Goal: Transaction & Acquisition: Book appointment/travel/reservation

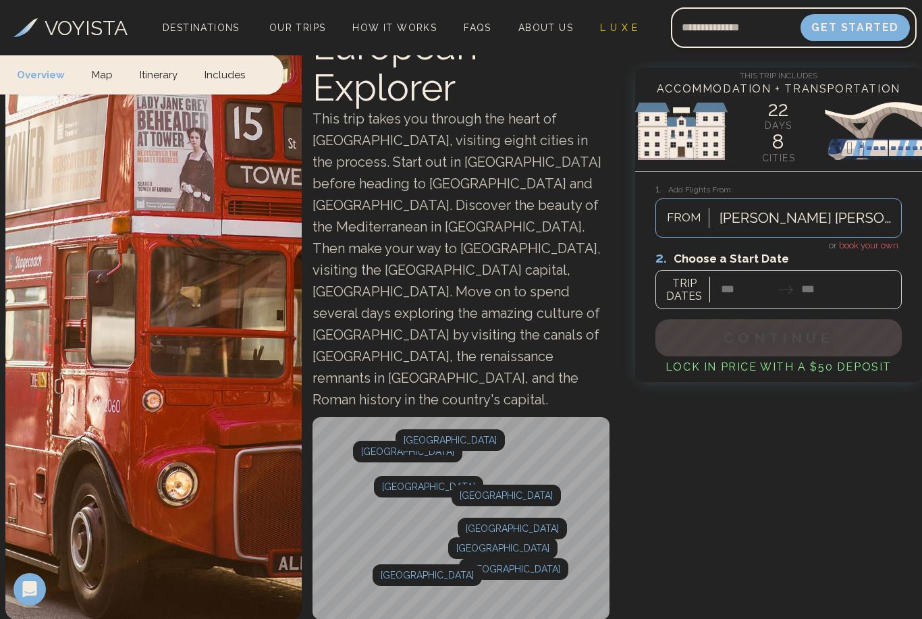
click at [113, 340] on video at bounding box center [153, 315] width 296 height 610
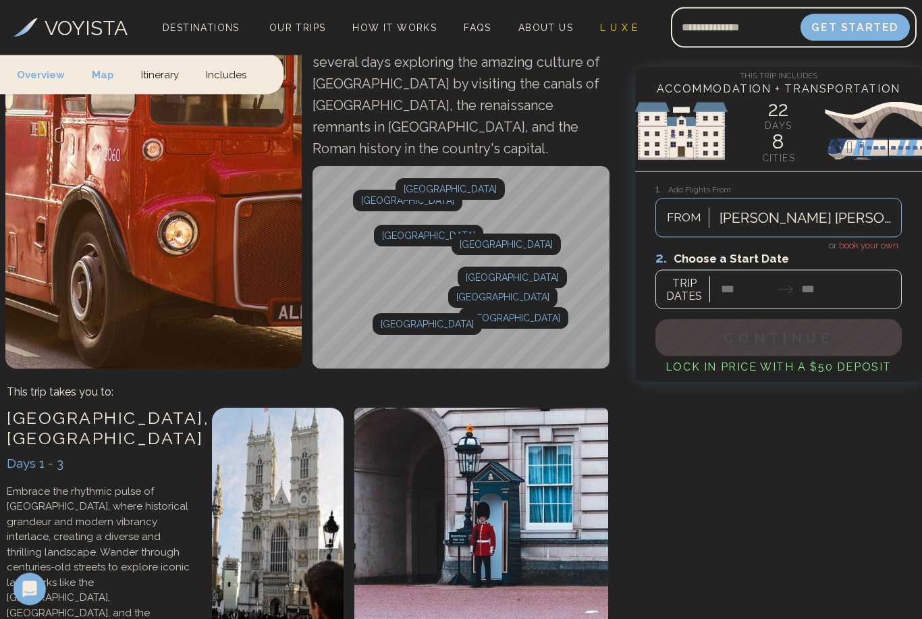
click at [747, 288] on div at bounding box center [779, 279] width 246 height 60
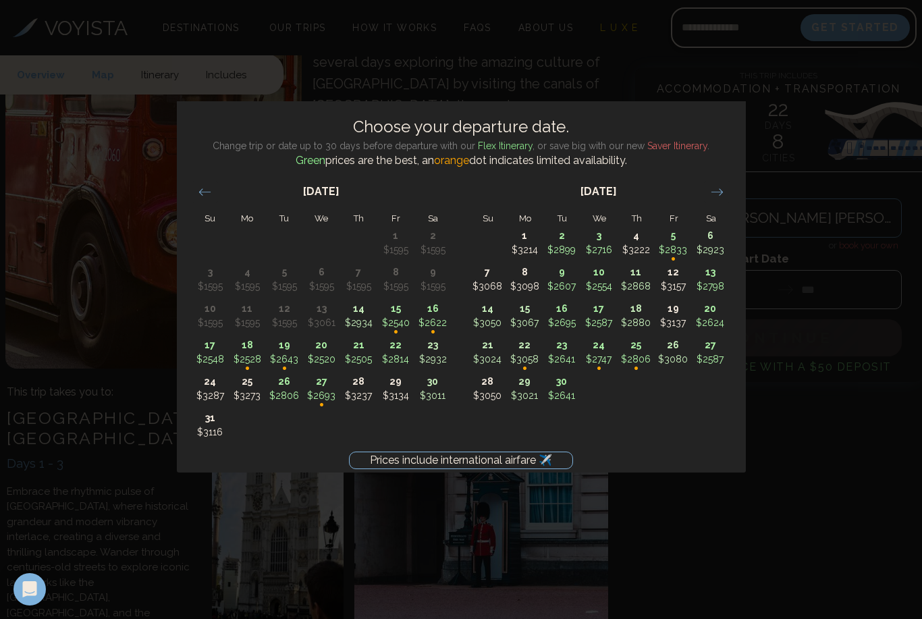
scroll to position [352, 0]
click at [769, 528] on div "Prices include international airfare ✈️ Choose your departure date. Change trip…" at bounding box center [461, 309] width 922 height 619
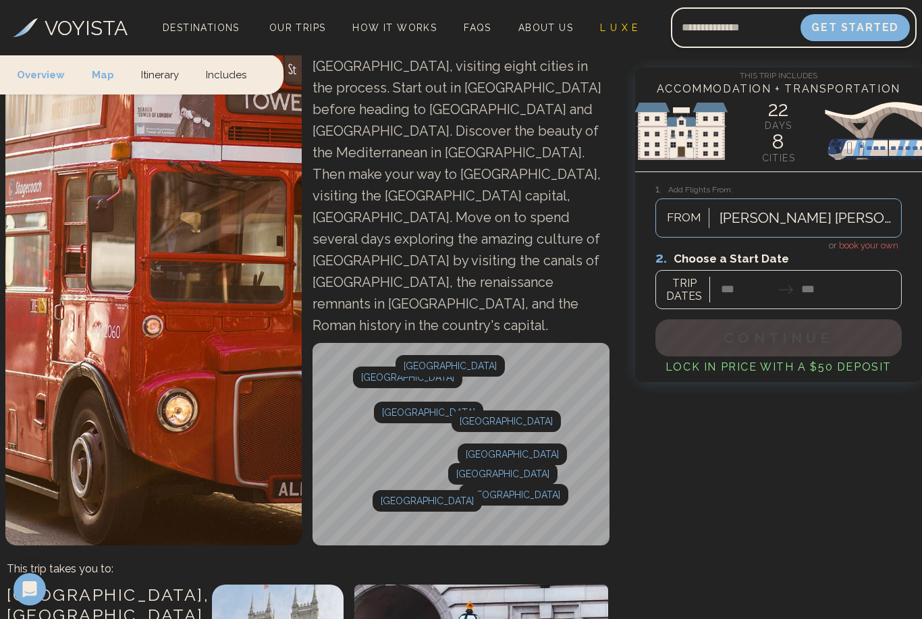
scroll to position [0, 0]
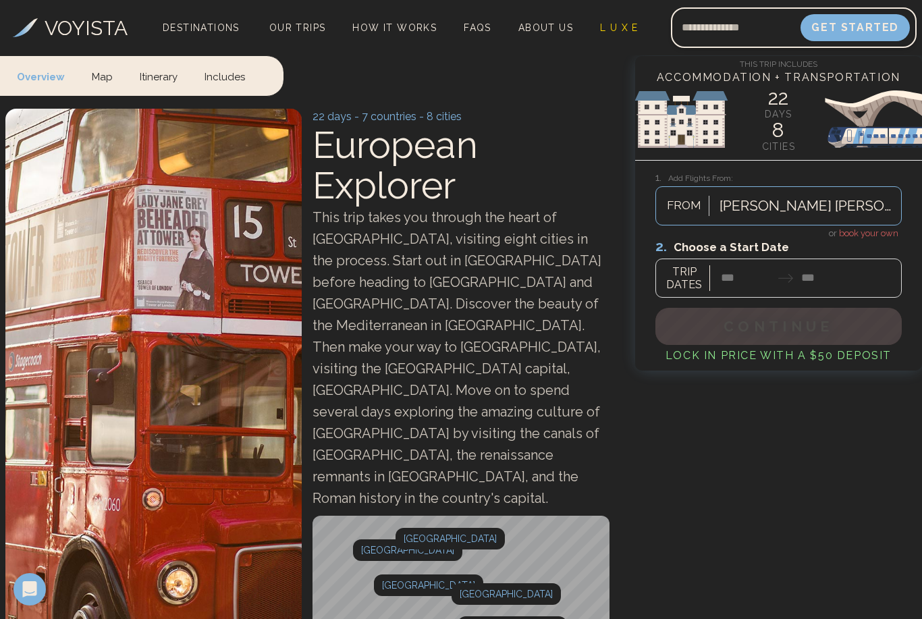
click at [101, 76] on link "Map" at bounding box center [102, 76] width 48 height 40
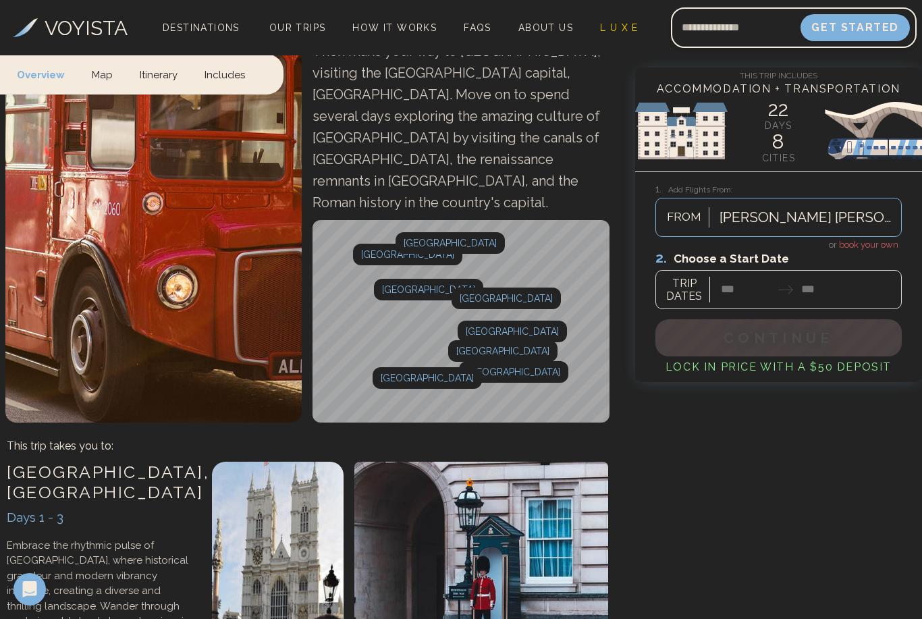
scroll to position [313, 0]
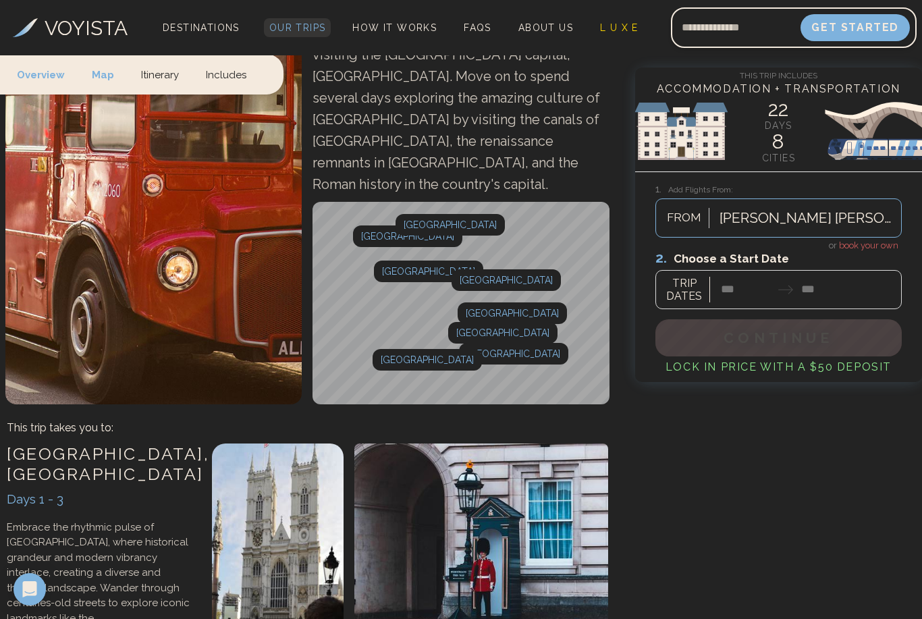
click at [290, 27] on span "Our Trips" at bounding box center [297, 27] width 57 height 11
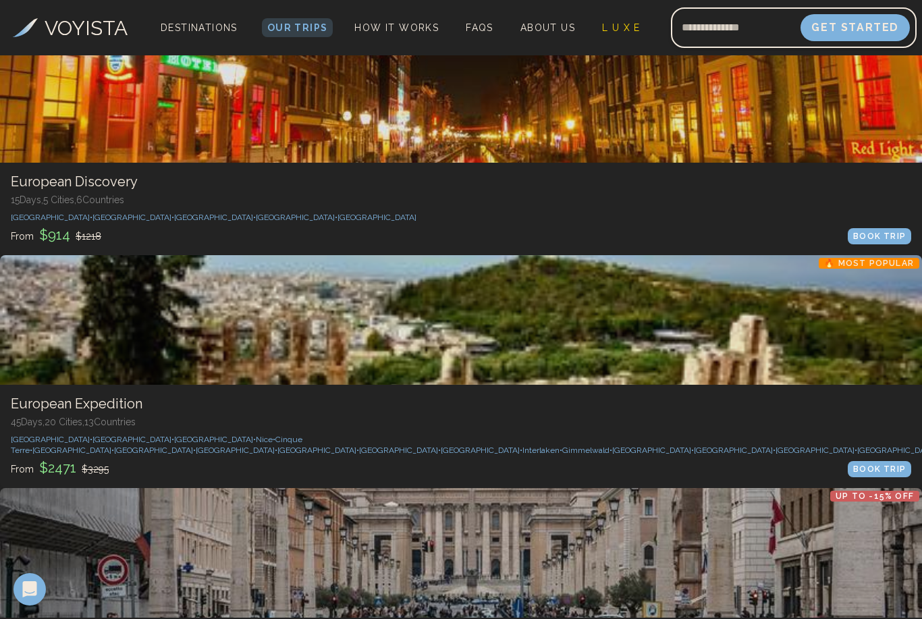
scroll to position [815, 0]
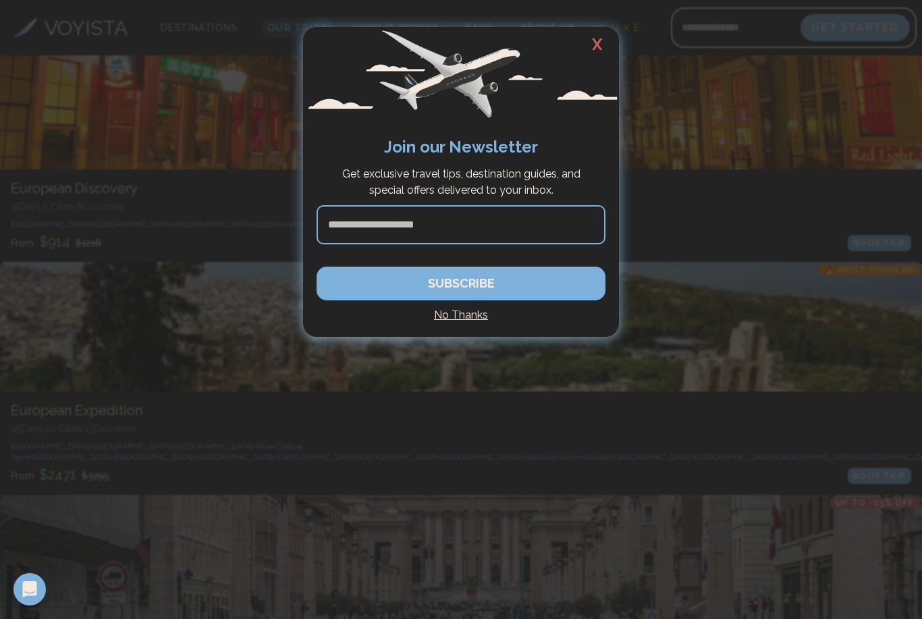
click at [471, 322] on h4 "No Thanks" at bounding box center [461, 315] width 289 height 16
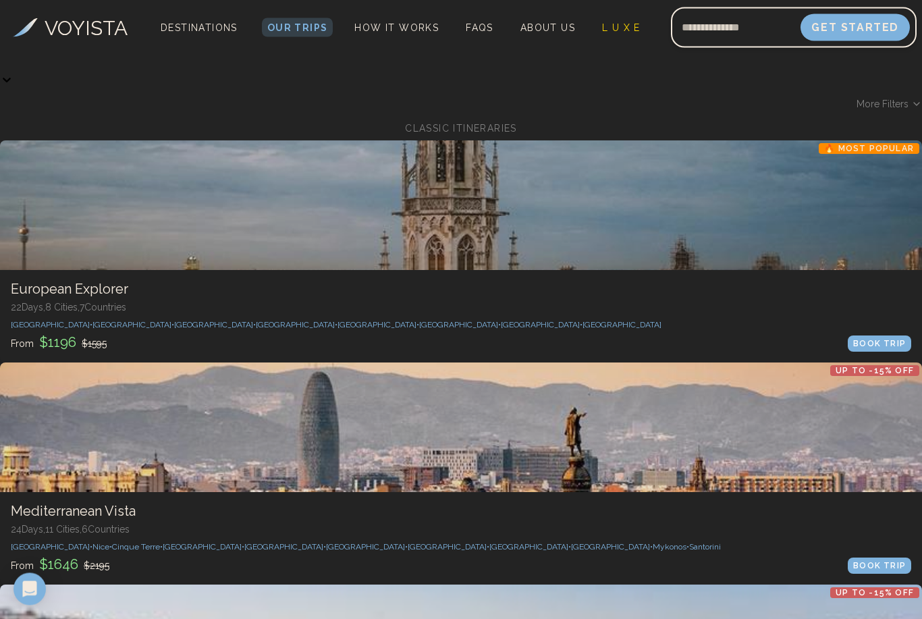
scroll to position [0, 0]
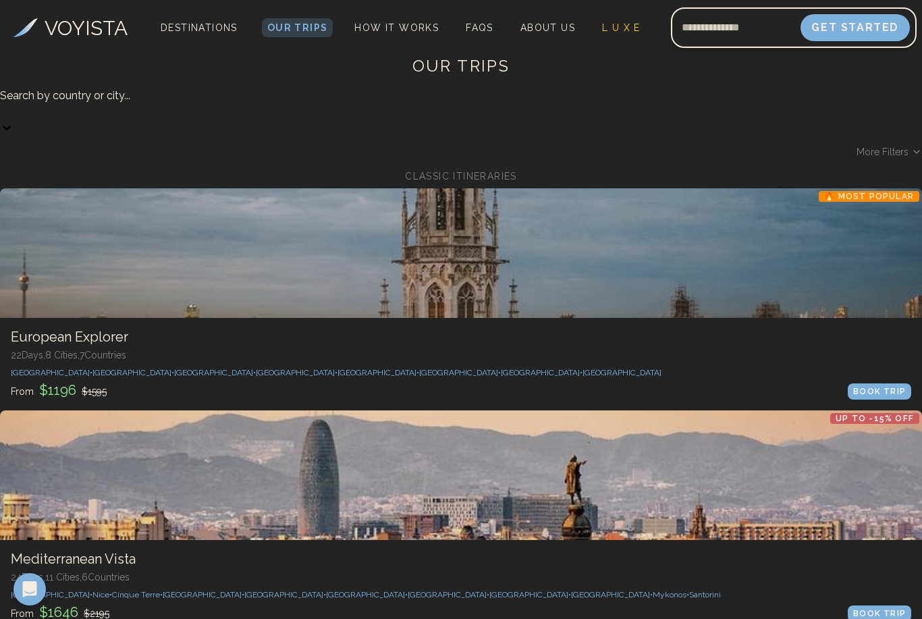
click at [82, 301] on div at bounding box center [461, 253] width 922 height 130
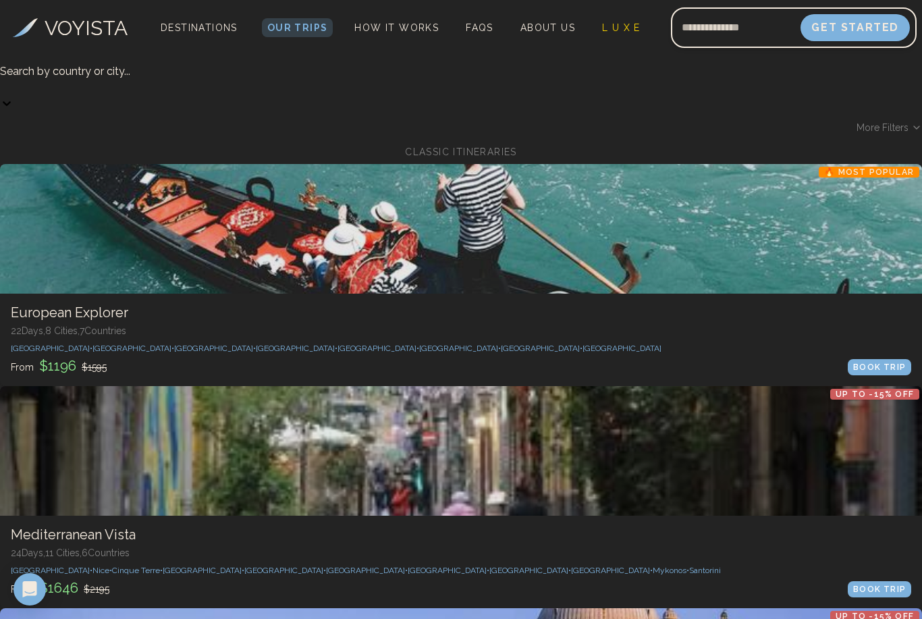
scroll to position [25, 0]
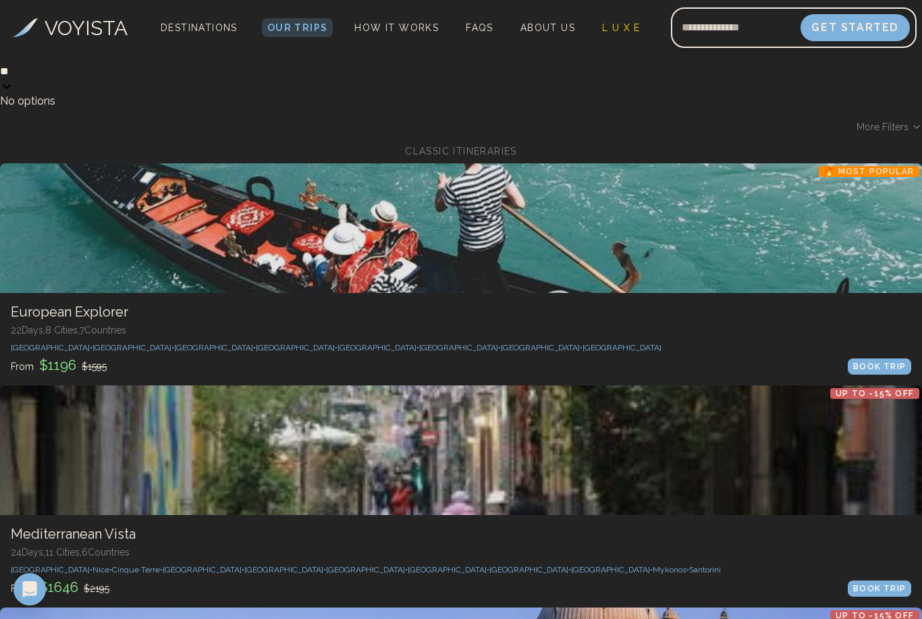
type input "*"
type input "*******"
click at [144, 80] on div at bounding box center [461, 71] width 922 height 17
click at [292, 25] on span "Our Trips" at bounding box center [297, 27] width 61 height 11
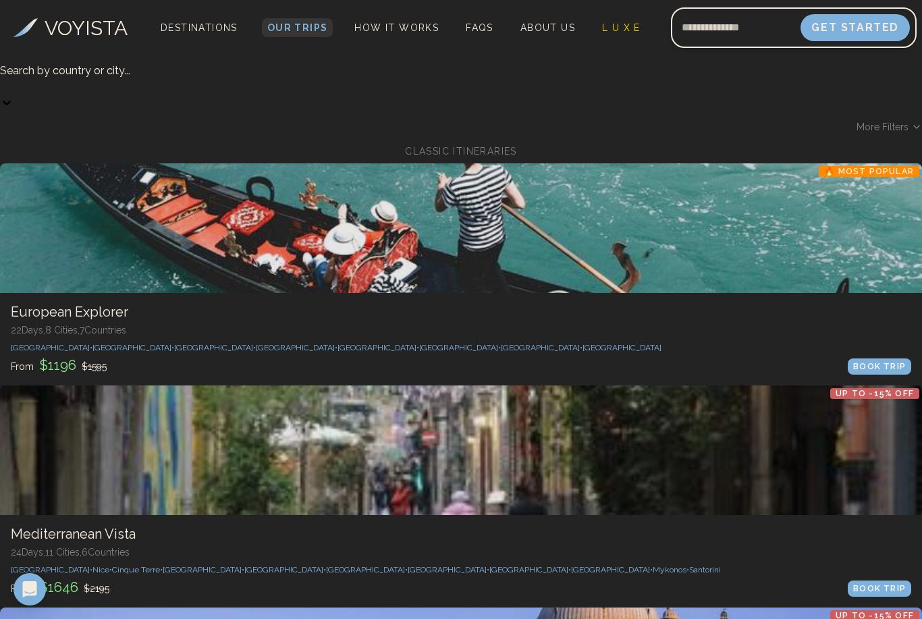
click at [286, 27] on span "Our Trips" at bounding box center [297, 27] width 61 height 11
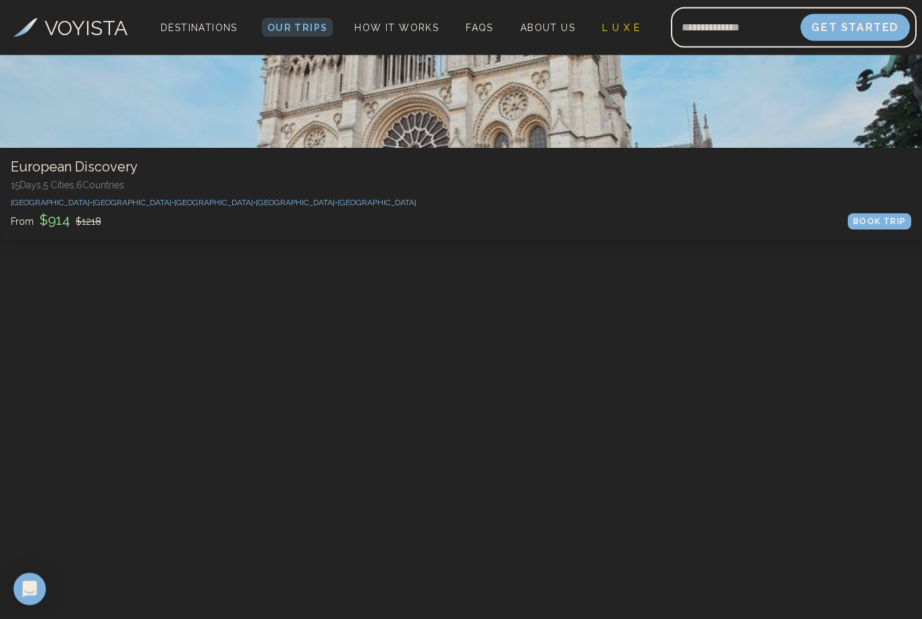
scroll to position [837, 0]
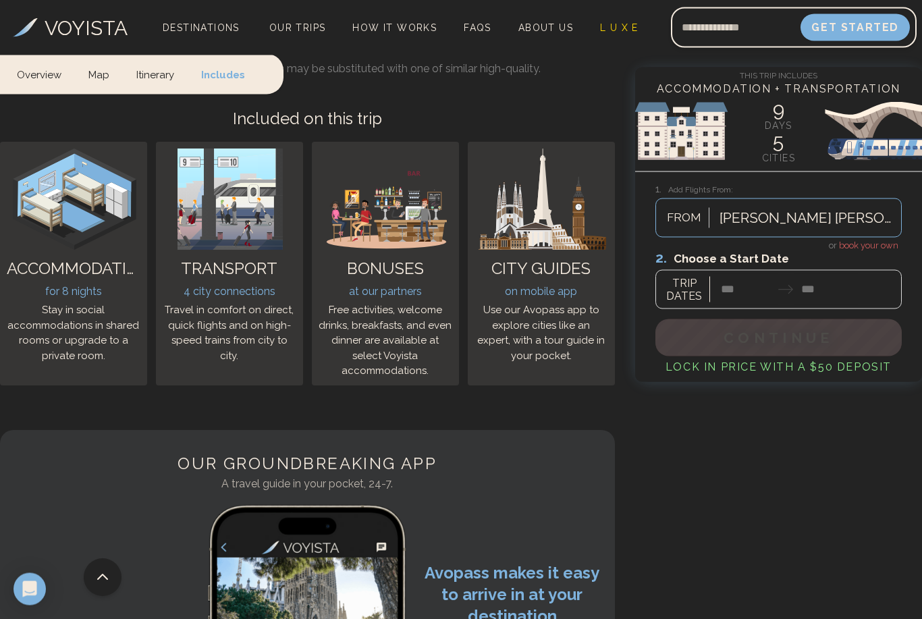
scroll to position [5273, 0]
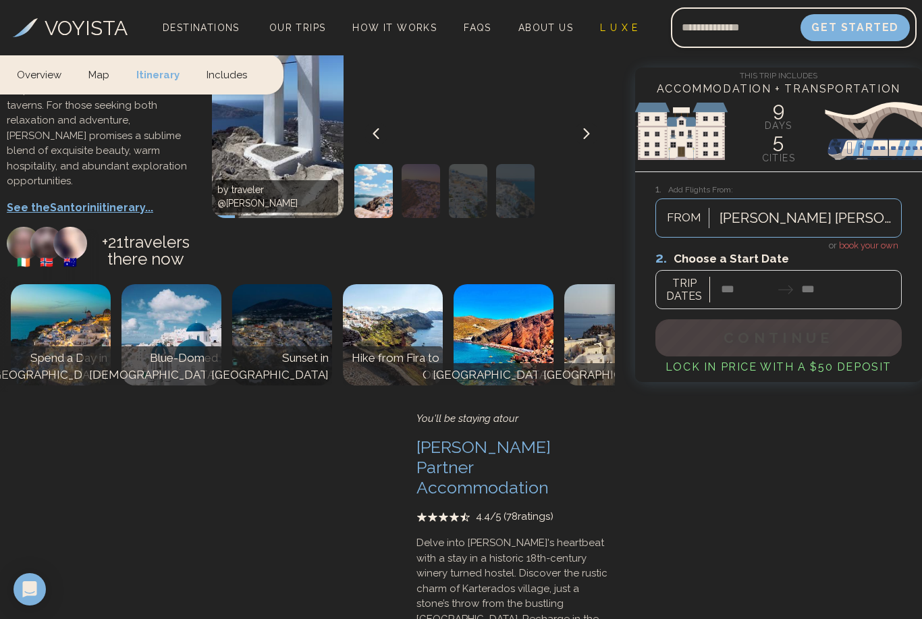
scroll to position [3551, 0]
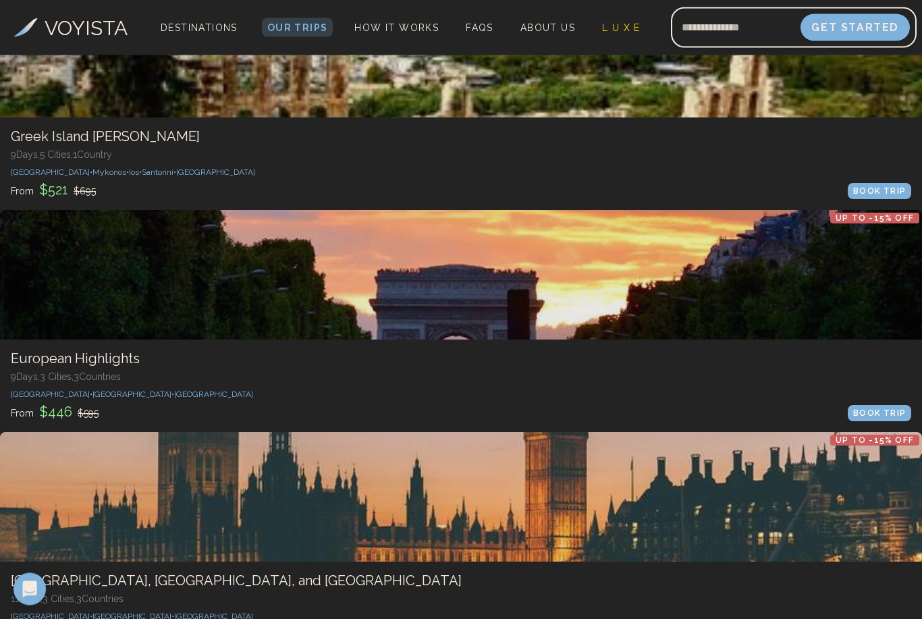
scroll to position [1679, 0]
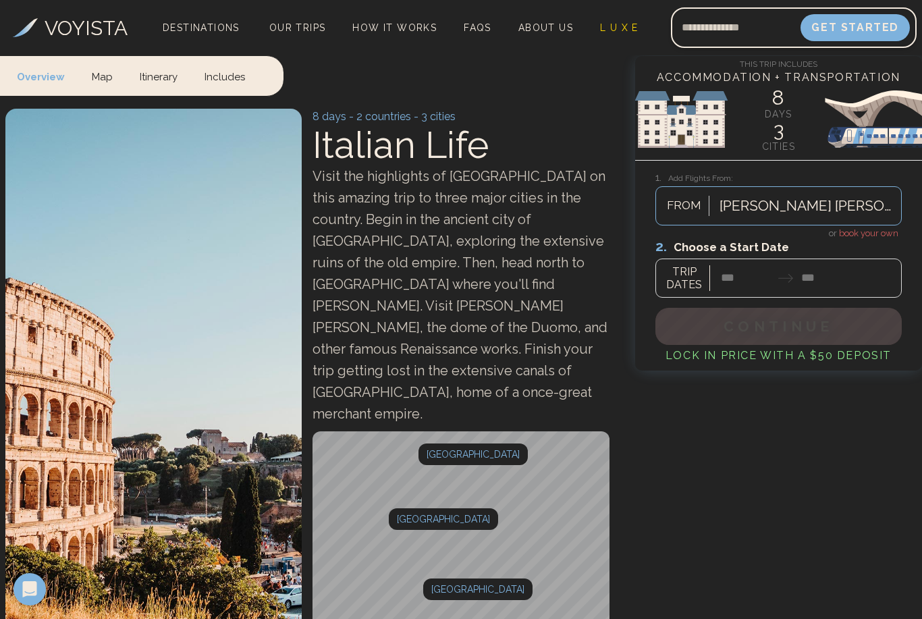
click at [108, 314] on video at bounding box center [153, 372] width 296 height 526
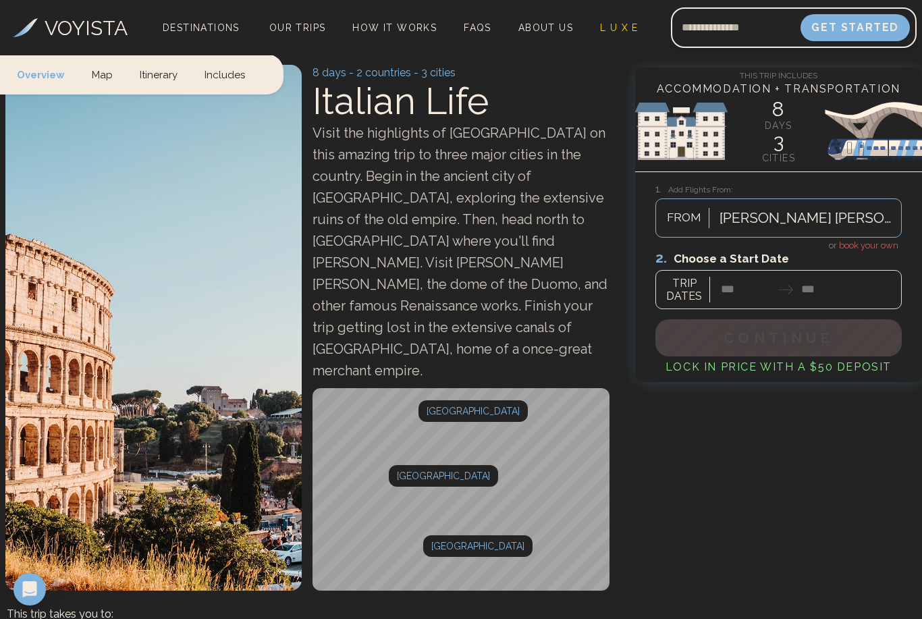
scroll to position [44, 0]
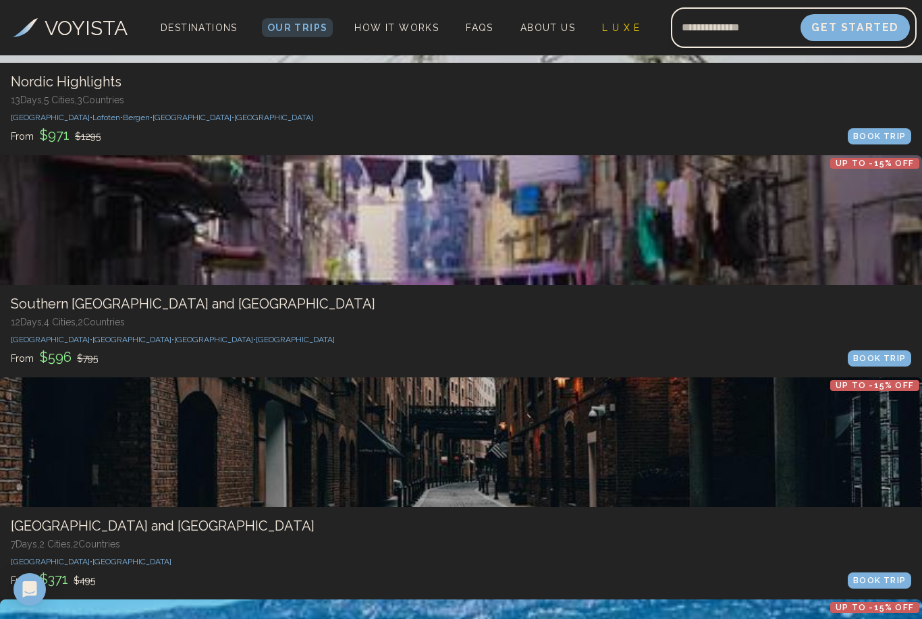
scroll to position [4586, 0]
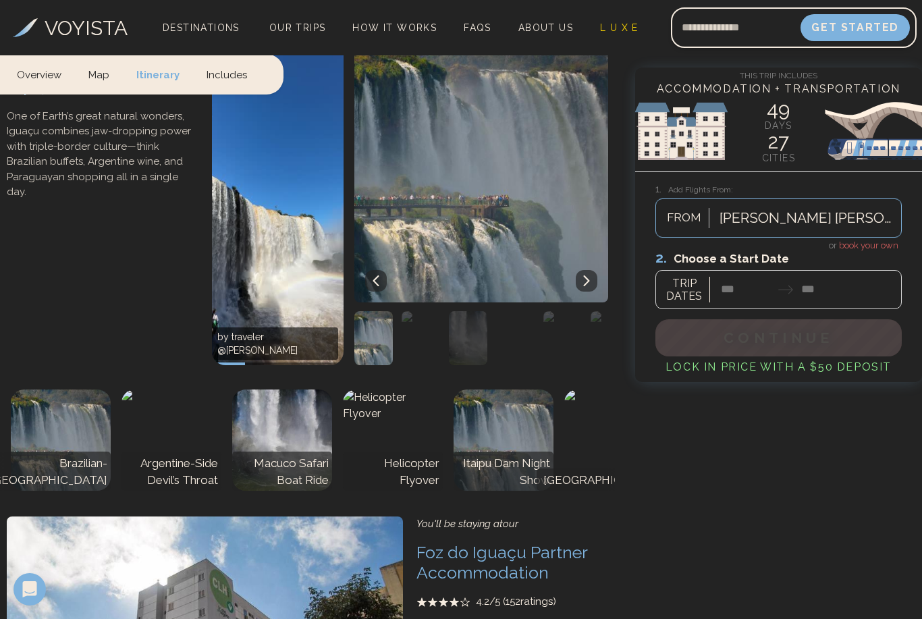
scroll to position [4062, 0]
